Goal: Task Accomplishment & Management: Use online tool/utility

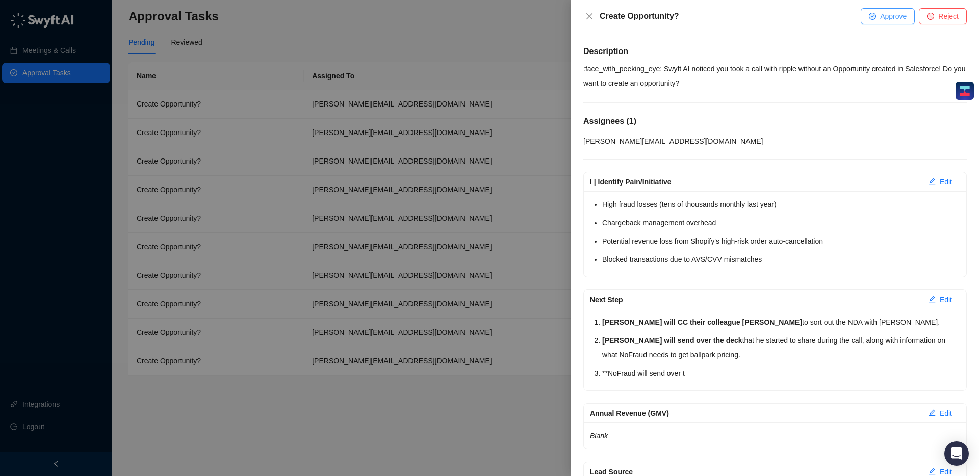
click at [885, 19] on span "Approve" at bounding box center [893, 16] width 27 height 11
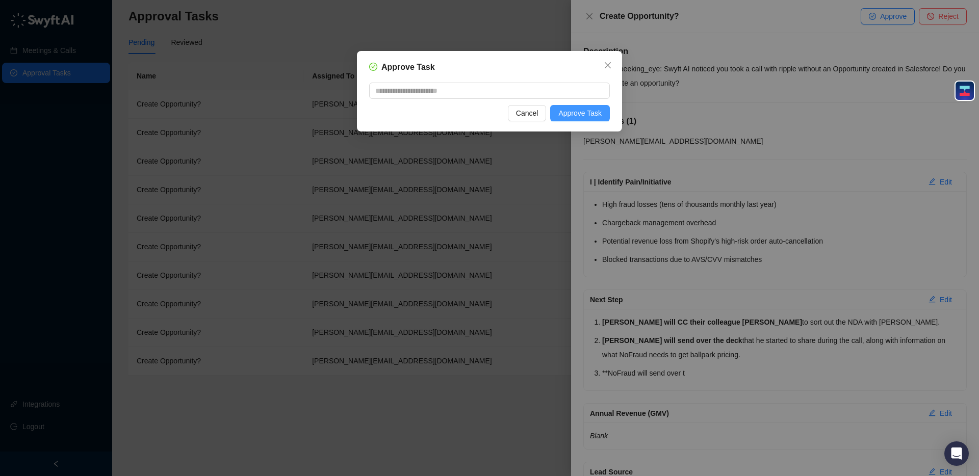
click at [565, 114] on span "Approve Task" at bounding box center [579, 113] width 43 height 11
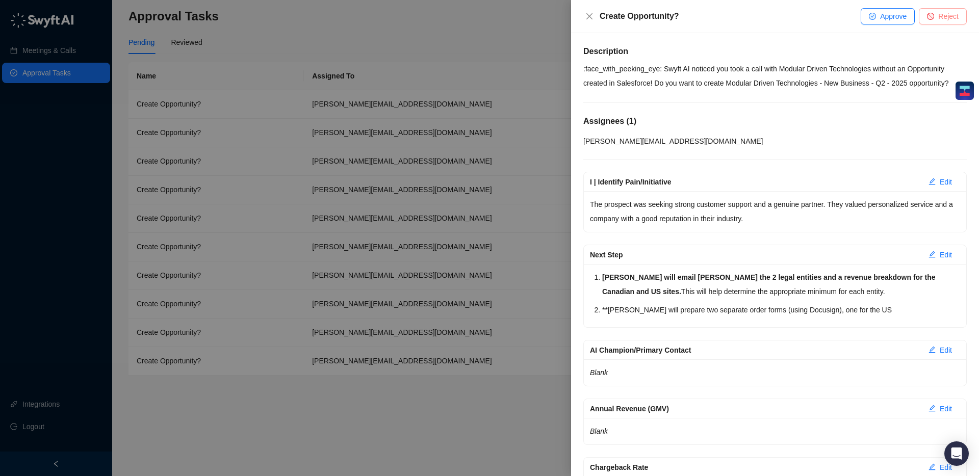
click at [948, 17] on span "Reject" at bounding box center [948, 16] width 20 height 11
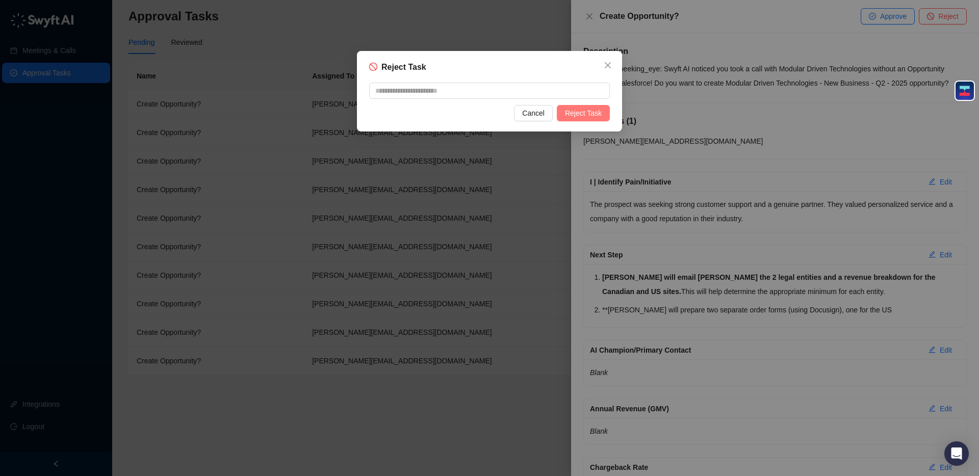
click at [588, 112] on span "Reject Task" at bounding box center [583, 113] width 37 height 11
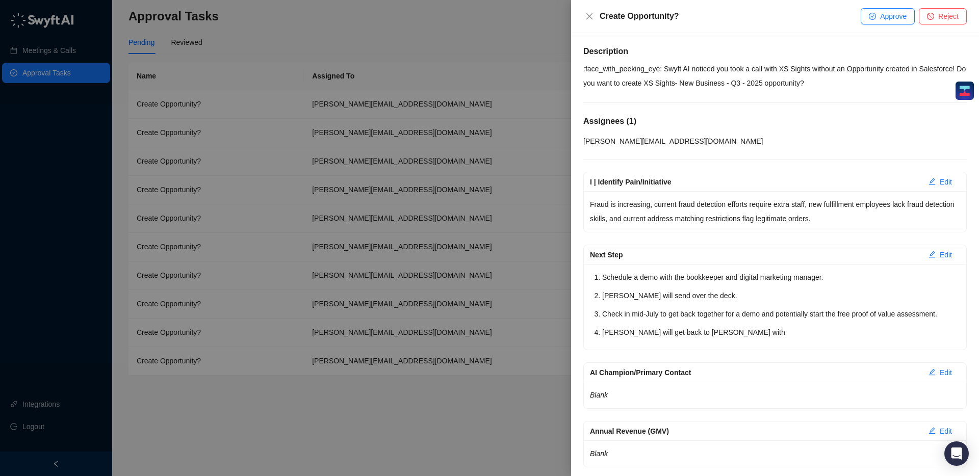
drag, startPoint x: 939, startPoint y: 15, endPoint x: 929, endPoint y: 24, distance: 13.7
click at [939, 14] on span "Reject" at bounding box center [948, 16] width 20 height 11
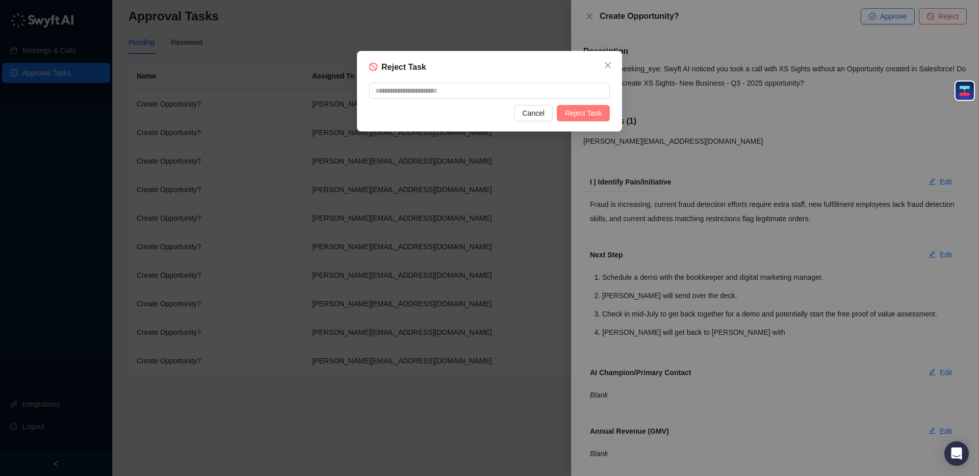
click at [590, 112] on span "Reject Task" at bounding box center [583, 113] width 37 height 11
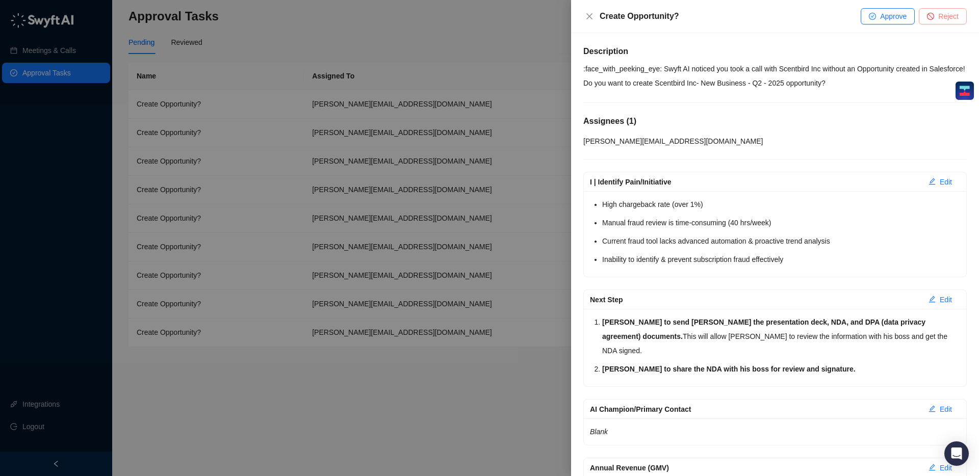
click at [938, 18] on span "Reject" at bounding box center [948, 16] width 20 height 11
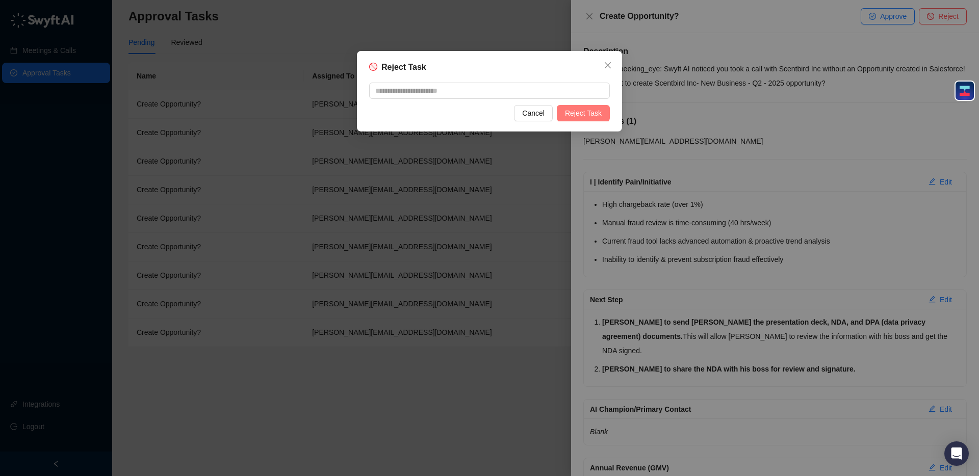
click at [569, 108] on span "Reject Task" at bounding box center [583, 113] width 37 height 11
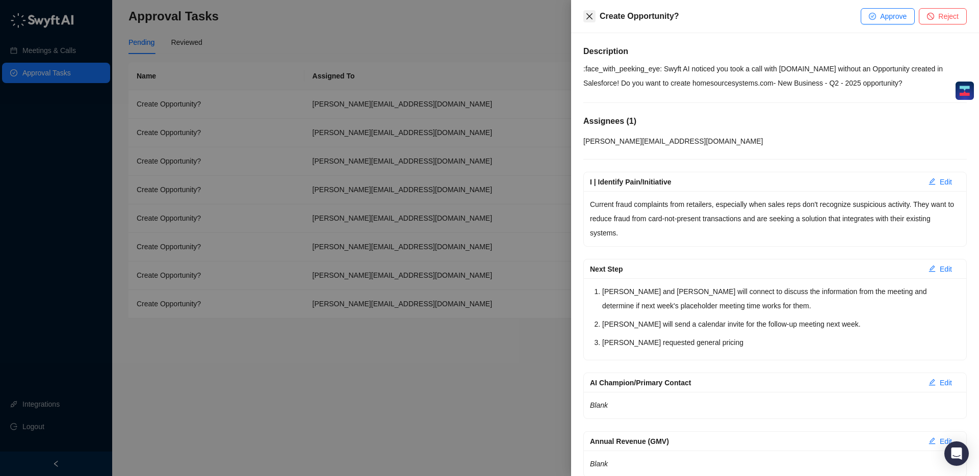
click at [591, 17] on icon "close" at bounding box center [589, 16] width 6 height 6
